Goal: Transaction & Acquisition: Purchase product/service

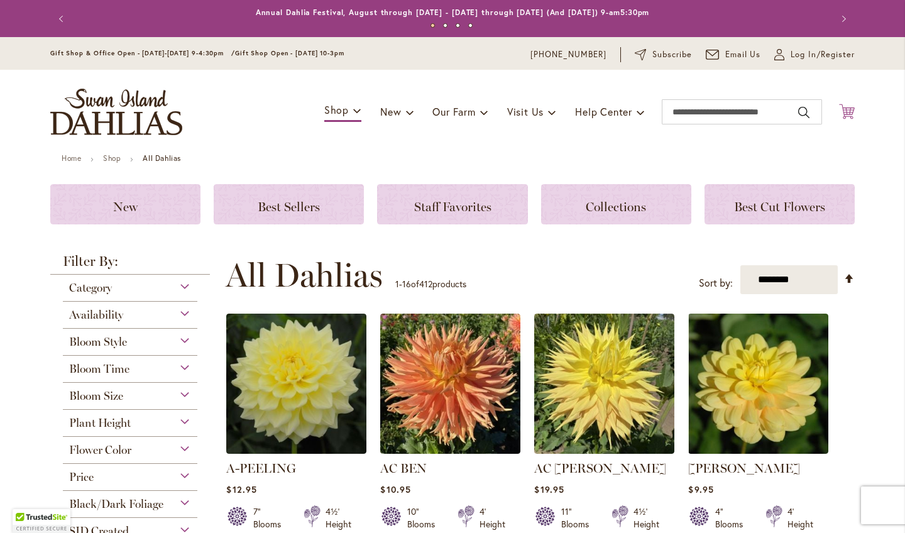
click at [846, 107] on icon at bounding box center [847, 111] width 16 height 15
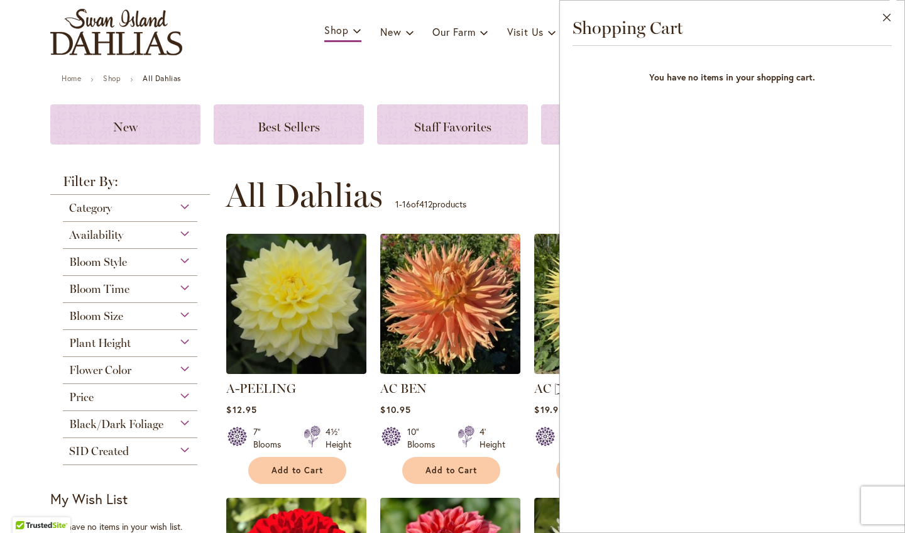
scroll to position [87, 0]
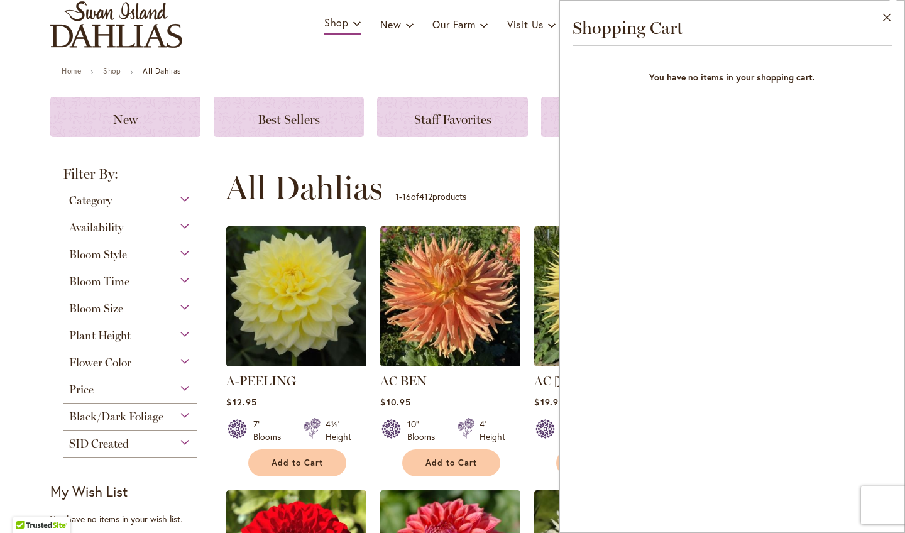
click at [459, 170] on div "**********" at bounding box center [540, 188] width 629 height 38
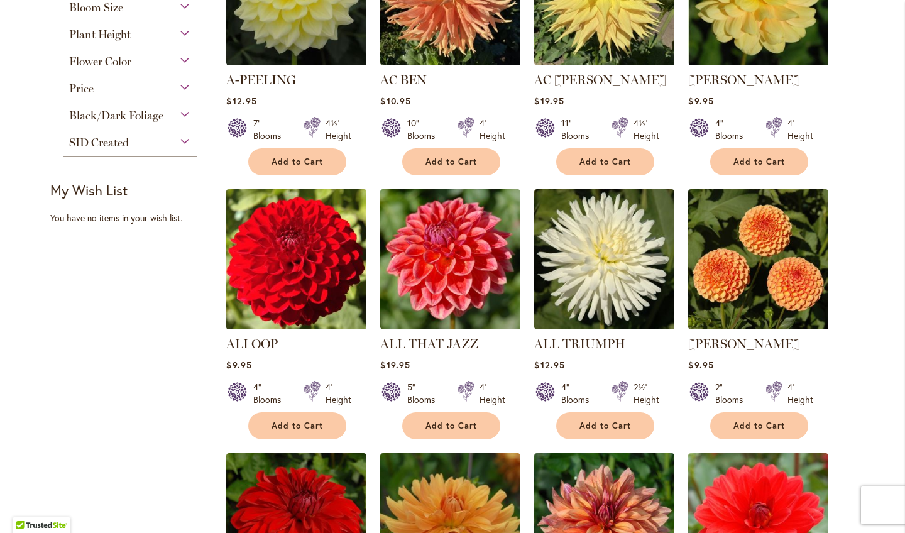
scroll to position [390, 0]
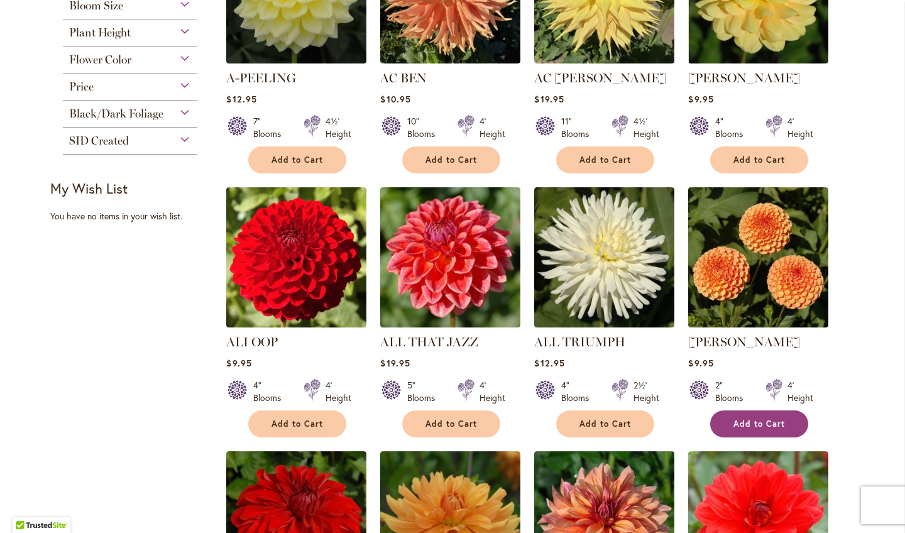
click at [747, 420] on span "Add to Cart" at bounding box center [760, 424] width 52 height 11
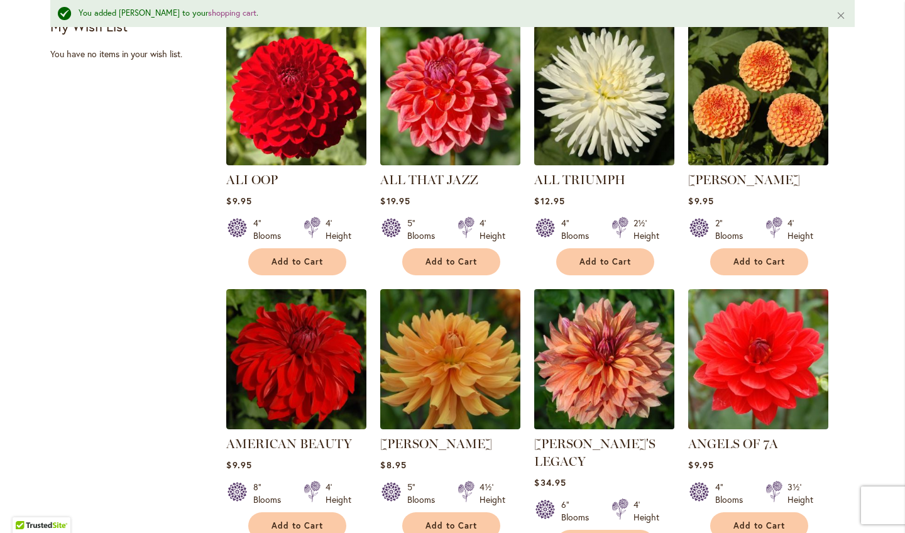
scroll to position [624, 0]
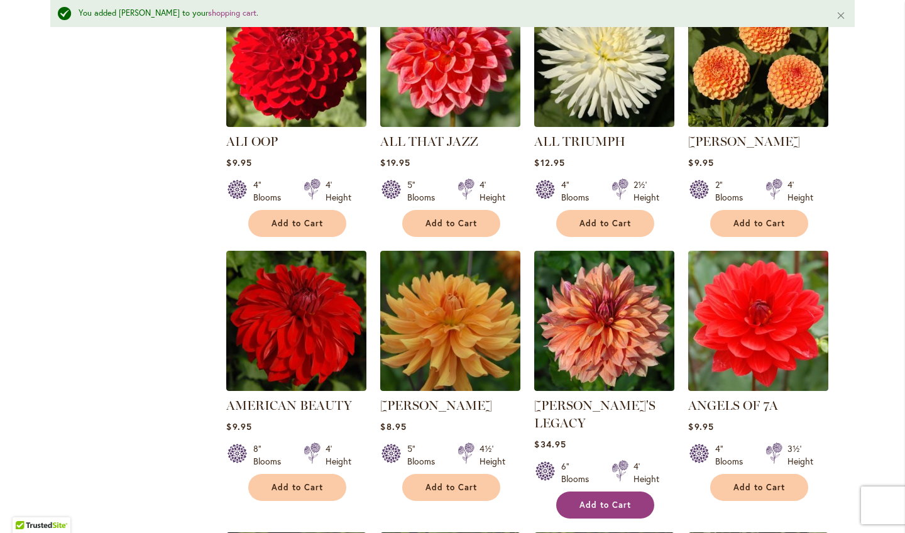
click at [607, 500] on span "Add to Cart" at bounding box center [606, 505] width 52 height 11
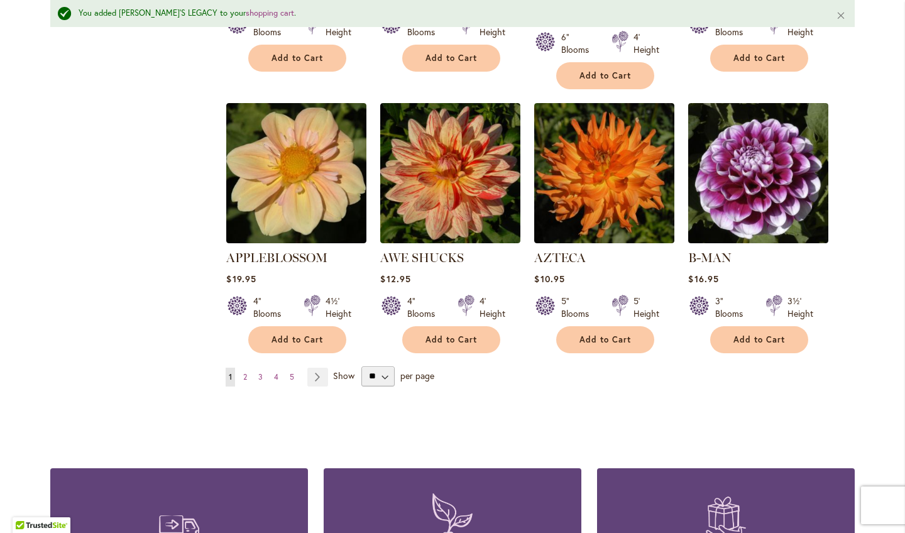
scroll to position [1078, 0]
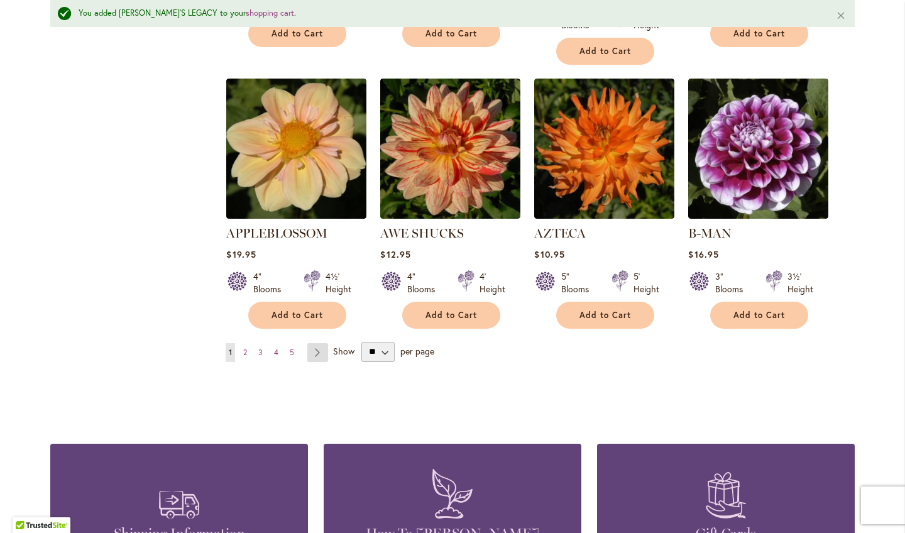
click at [314, 343] on link "Page Next" at bounding box center [317, 352] width 21 height 19
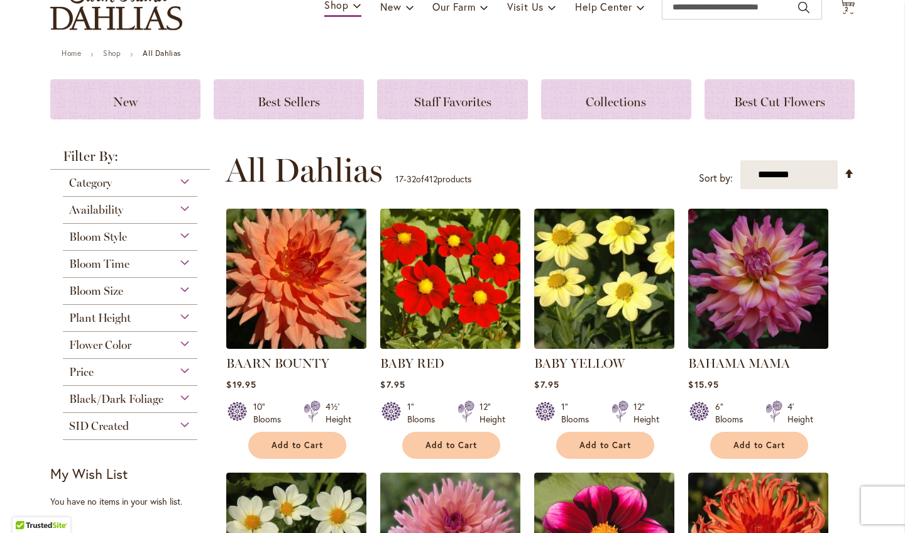
scroll to position [118, 0]
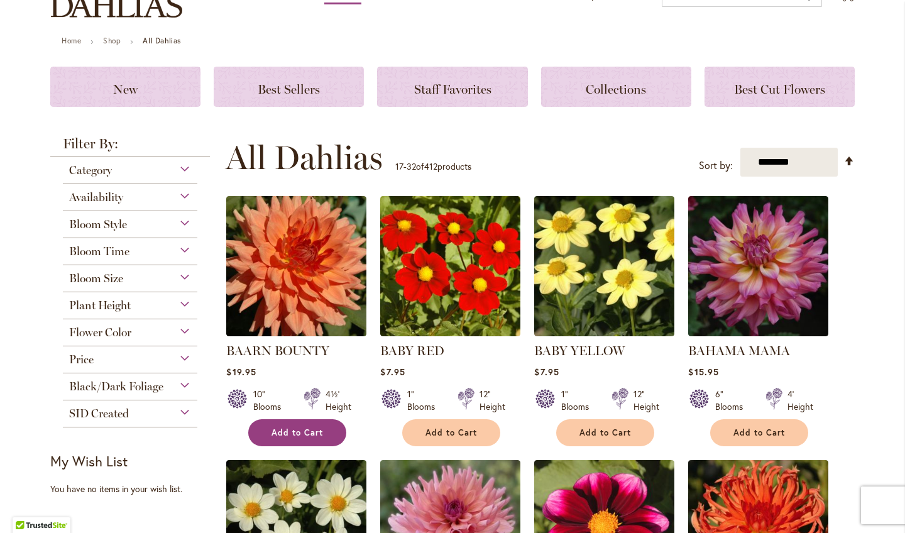
click at [290, 432] on span "Add to Cart" at bounding box center [298, 432] width 52 height 11
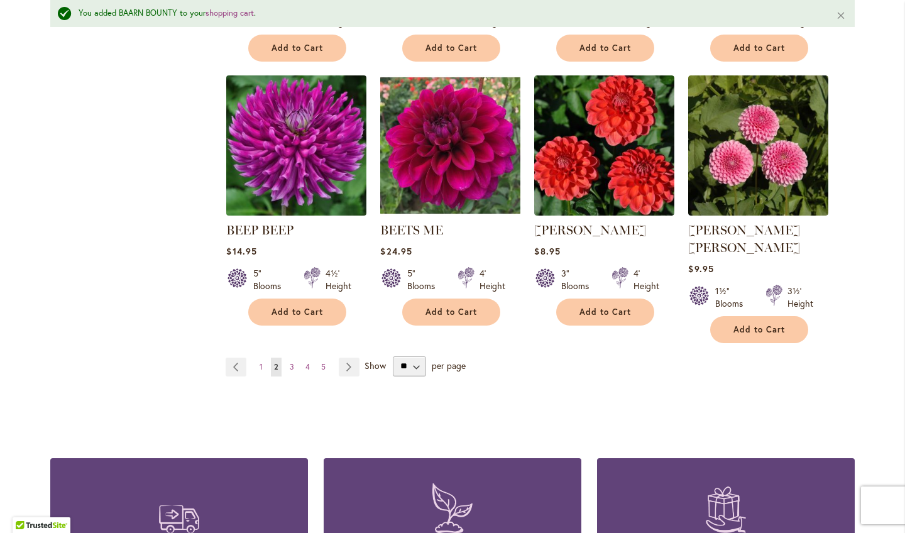
scroll to position [1065, 0]
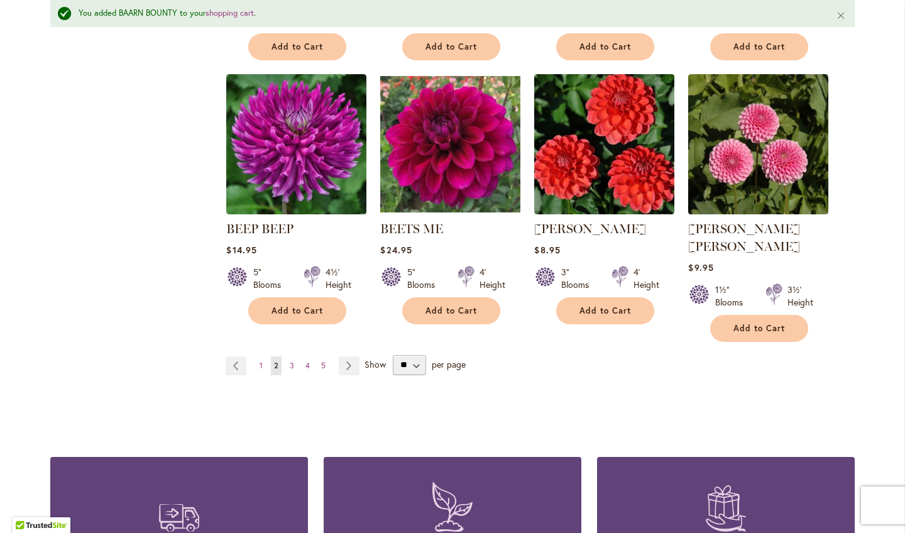
click at [337, 356] on li "Page Next" at bounding box center [347, 365] width 26 height 19
click at [346, 356] on link "Page Next" at bounding box center [349, 365] width 21 height 19
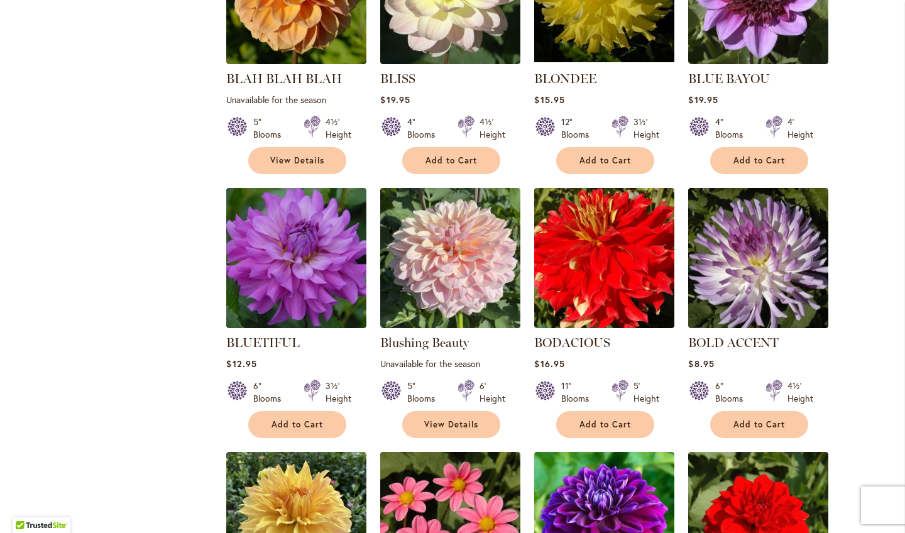
scroll to position [672, 0]
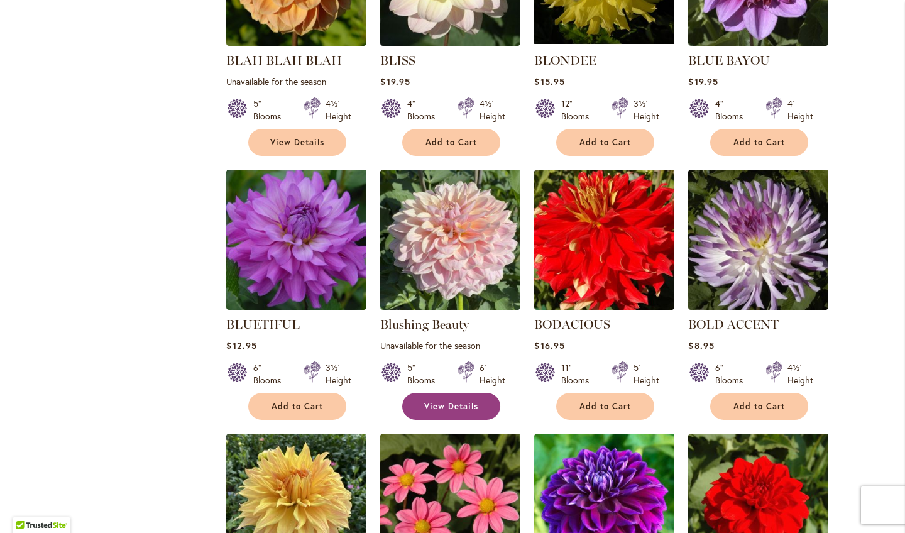
click at [441, 406] on span "View Details" at bounding box center [451, 406] width 54 height 11
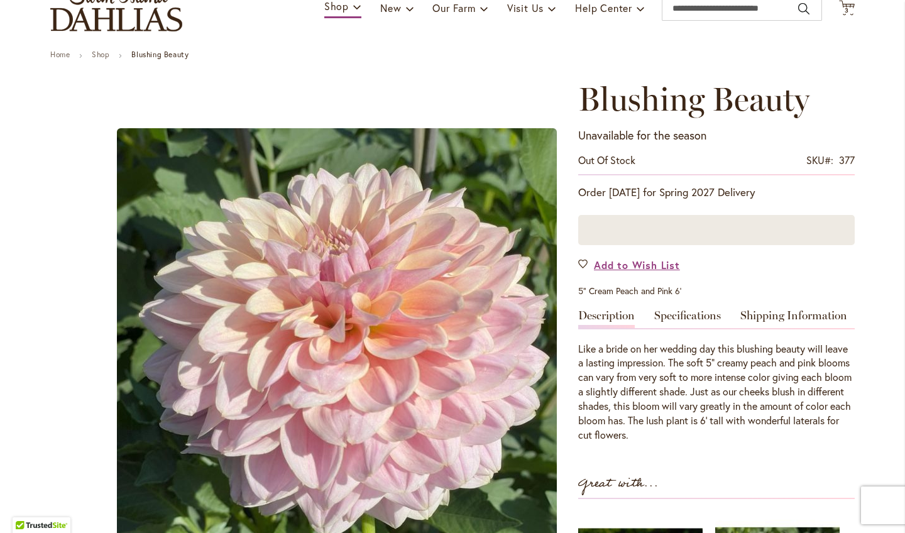
scroll to position [100, 0]
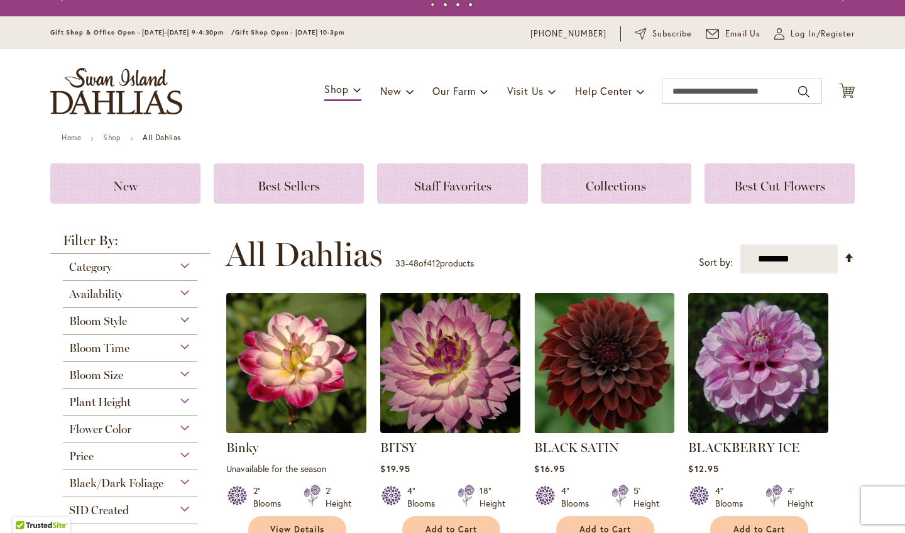
scroll to position [24, 0]
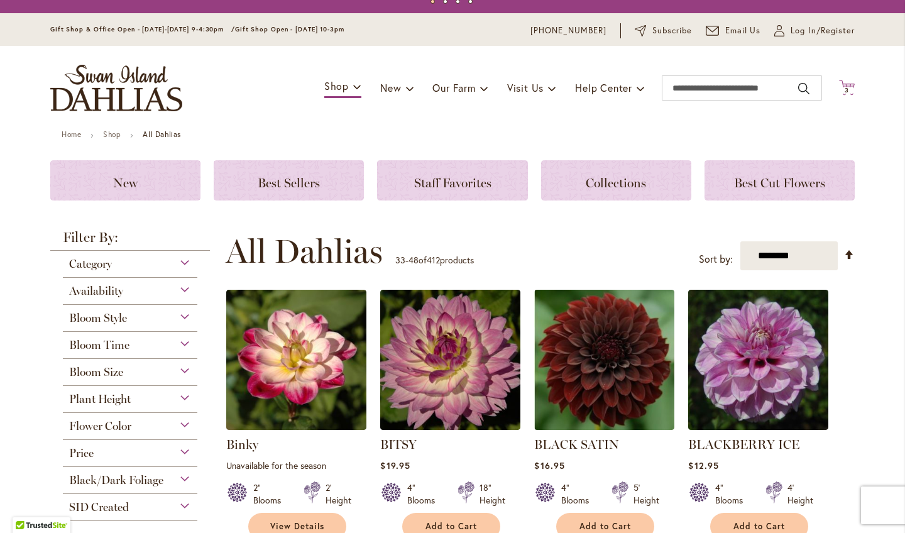
click at [843, 89] on span "3 3 items" at bounding box center [847, 90] width 13 height 6
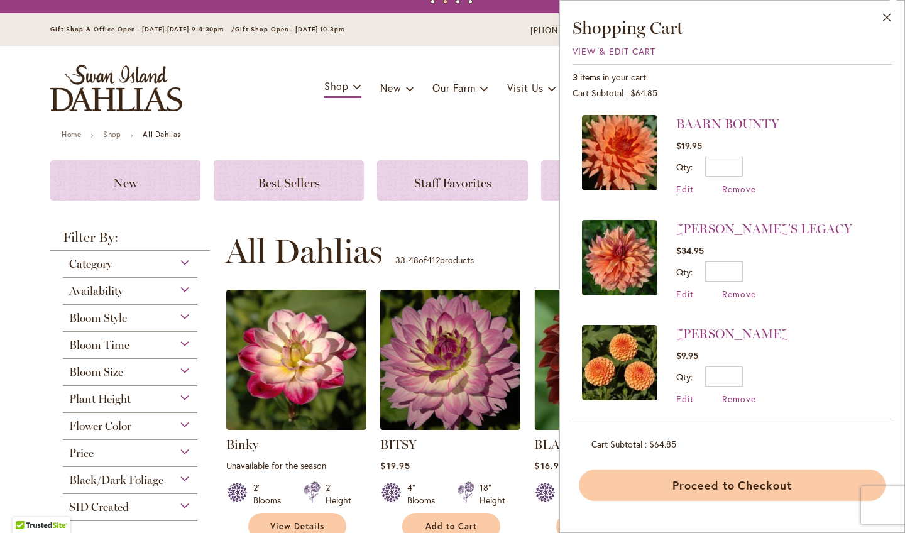
click at [692, 480] on button "Proceed to Checkout" at bounding box center [732, 485] width 307 height 31
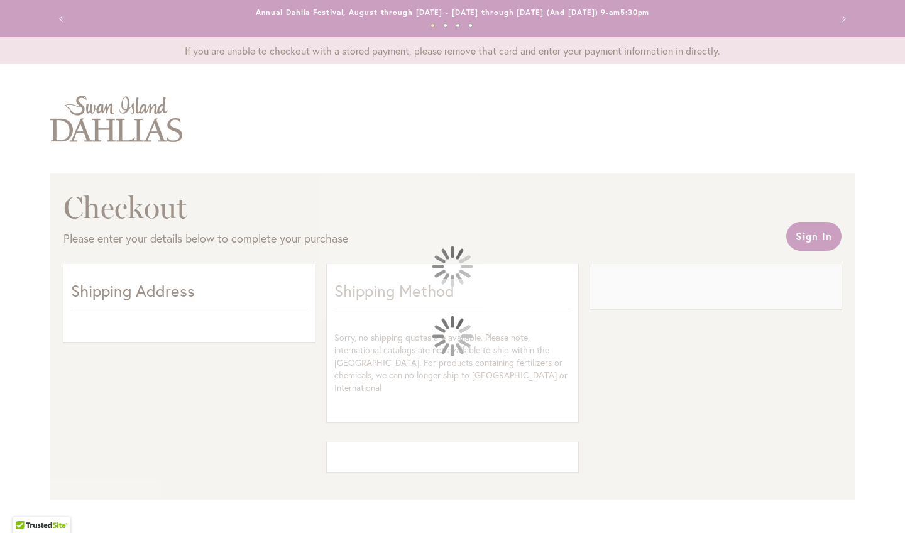
scroll to position [3, 0]
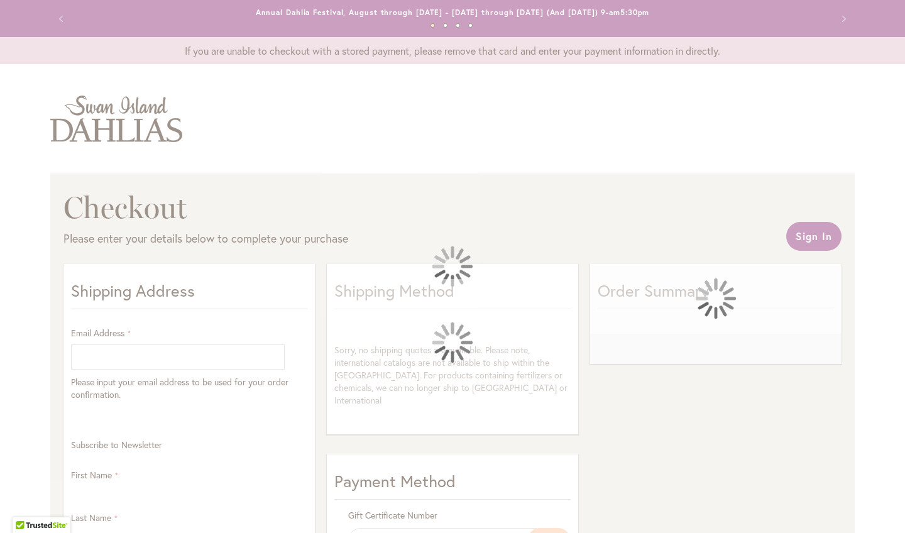
select select "**"
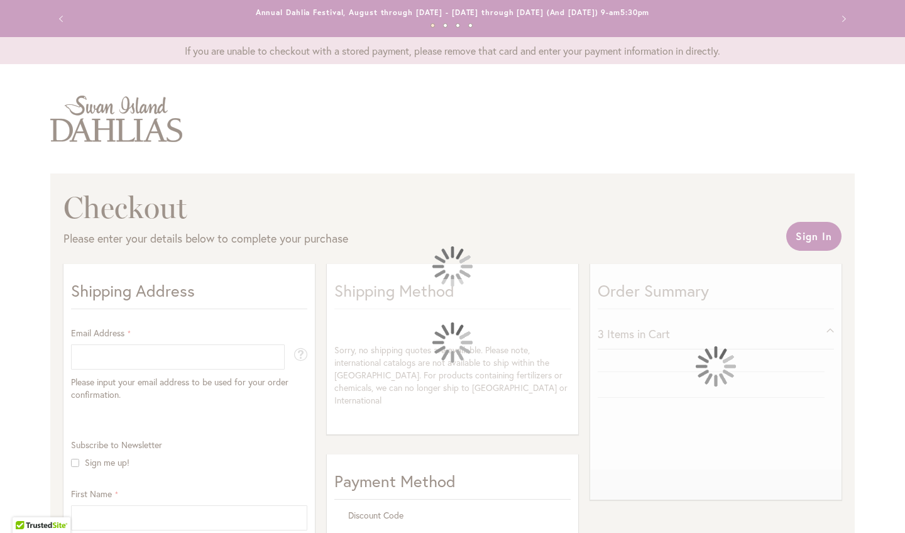
scroll to position [0, 0]
